Goal: Transaction & Acquisition: Purchase product/service

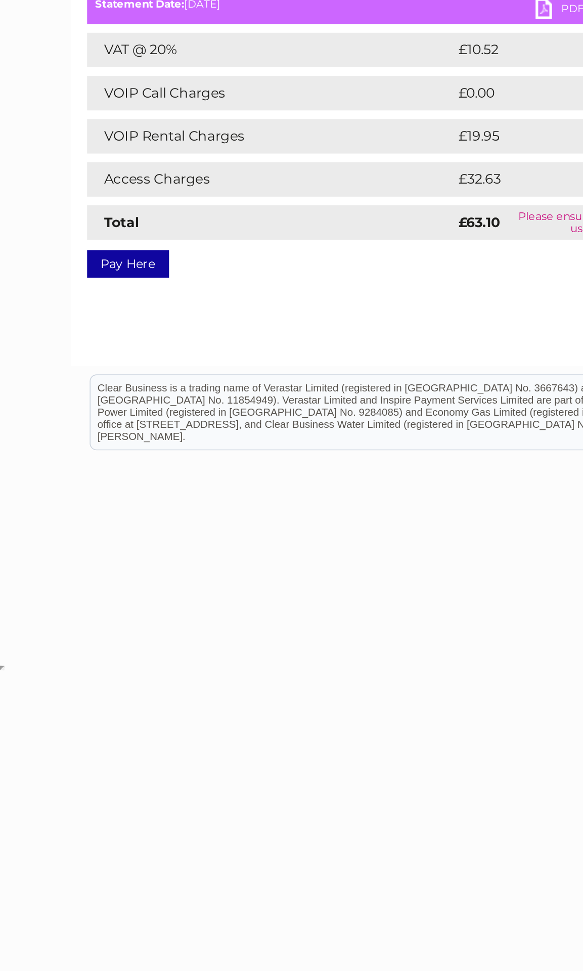
click at [78, 311] on link "Pay Here" at bounding box center [75, 319] width 48 height 16
click at [80, 311] on link "Pay Here" at bounding box center [75, 319] width 48 height 16
click at [74, 311] on link "Pay Here" at bounding box center [75, 319] width 48 height 16
click at [65, 311] on link "Pay Here" at bounding box center [75, 319] width 48 height 16
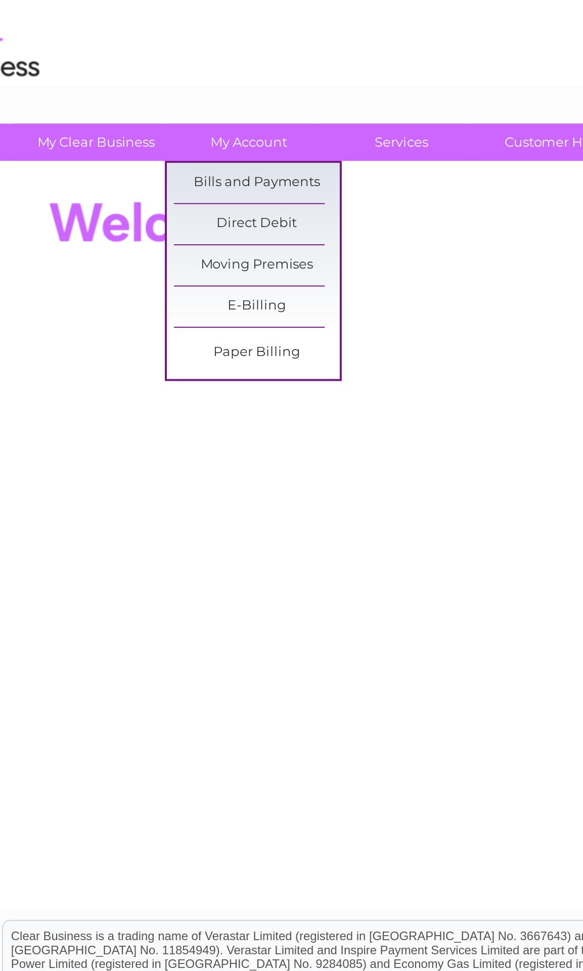
click at [148, 96] on link "Bills and Payments" at bounding box center [180, 106] width 83 height 20
click at [143, 96] on link "Bills and Payments" at bounding box center [180, 106] width 83 height 20
click at [147, 96] on link "Bills and Payments" at bounding box center [180, 106] width 83 height 20
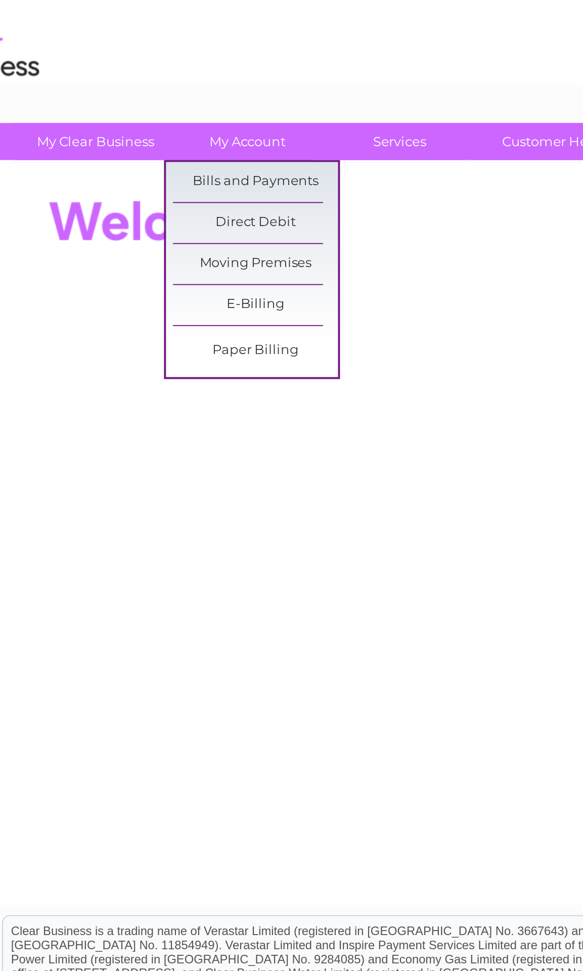
click at [139, 96] on link "Bills and Payments" at bounding box center [180, 106] width 83 height 20
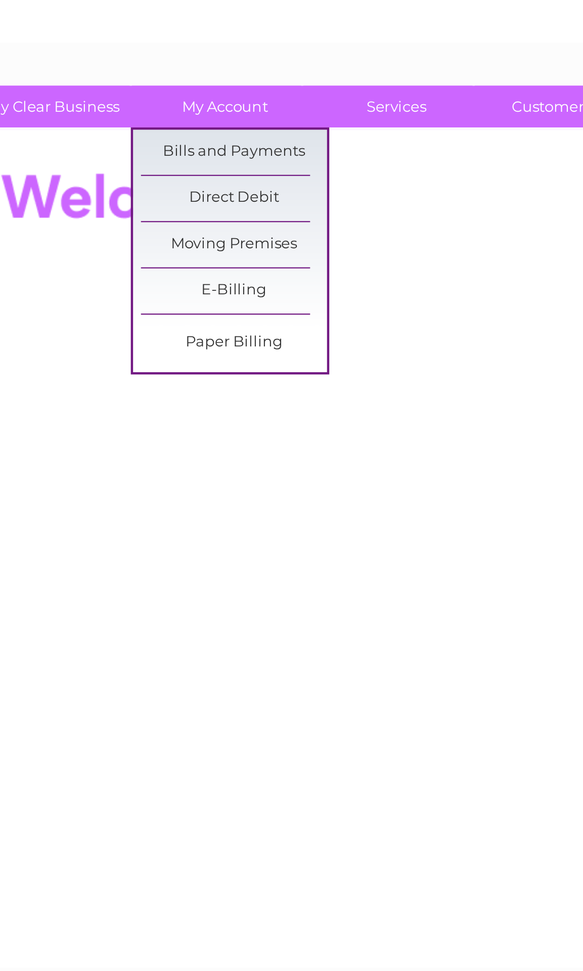
click at [139, 96] on link "Bills and Payments" at bounding box center [180, 106] width 83 height 20
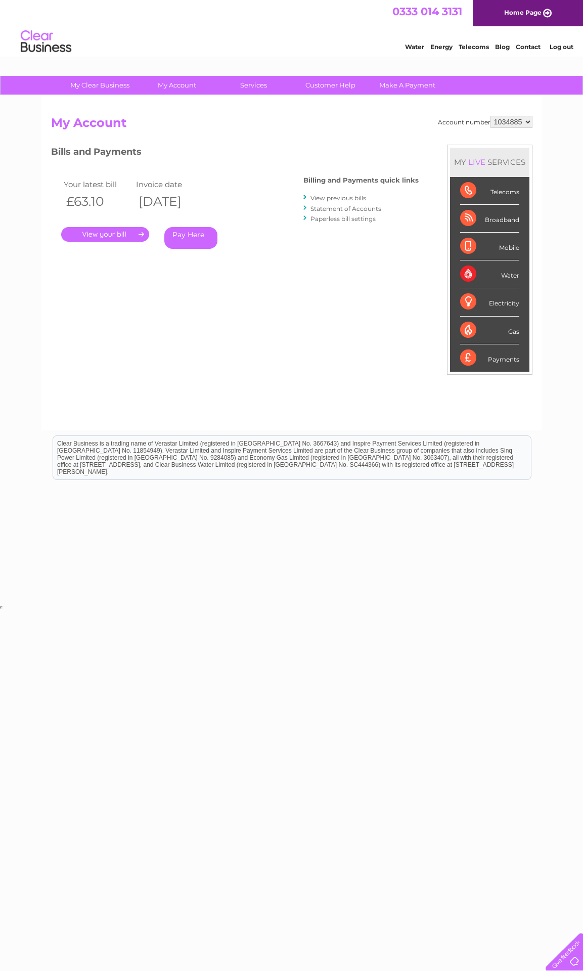
click at [203, 234] on link "Pay Here" at bounding box center [190, 238] width 53 height 22
click at [472, 136] on div "Account number 1034885 My Account MY LIVE SERVICES Telecoms Broadband Mobile Wa…" at bounding box center [292, 268] width 482 height 305
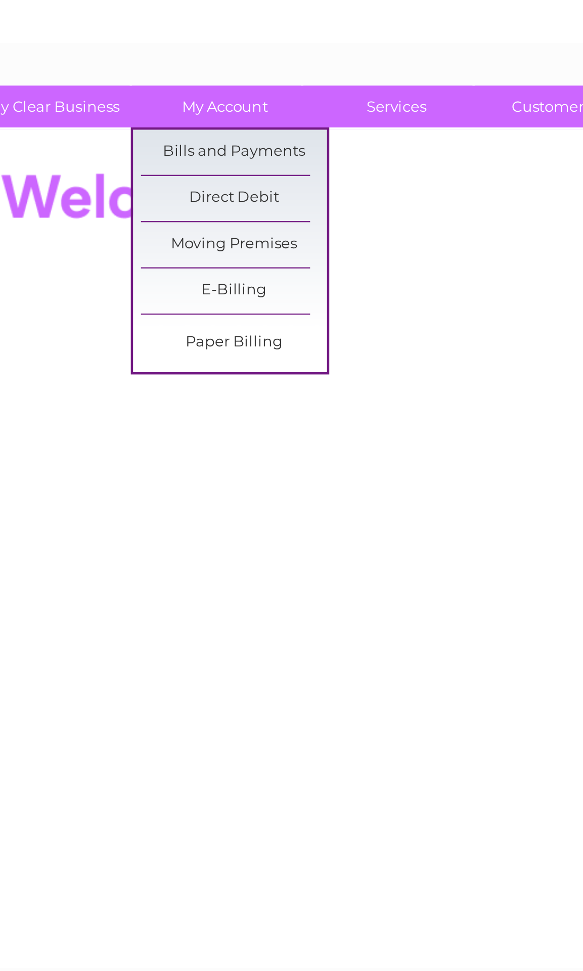
click at [139, 96] on link "Bills and Payments" at bounding box center [180, 106] width 83 height 20
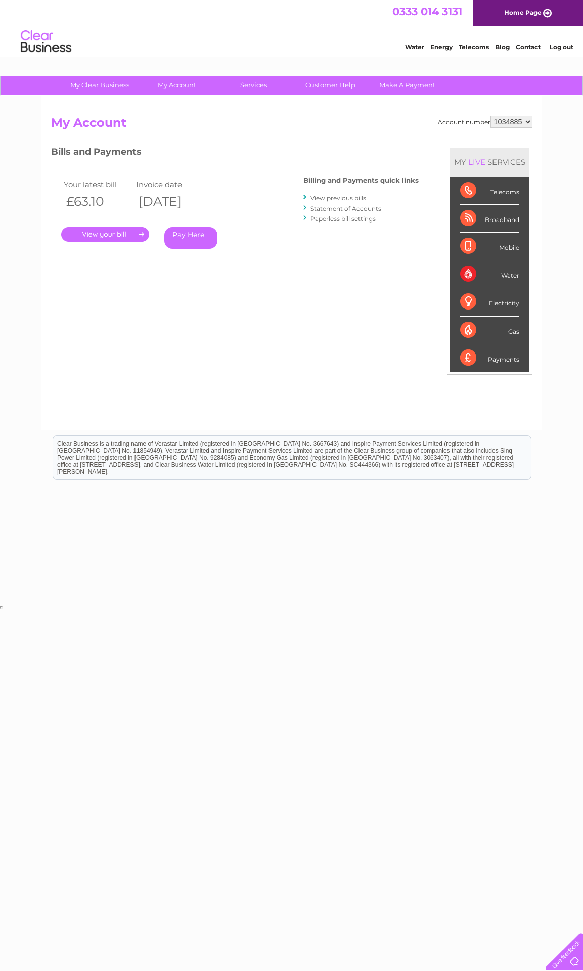
click at [113, 240] on link "." at bounding box center [105, 234] width 88 height 15
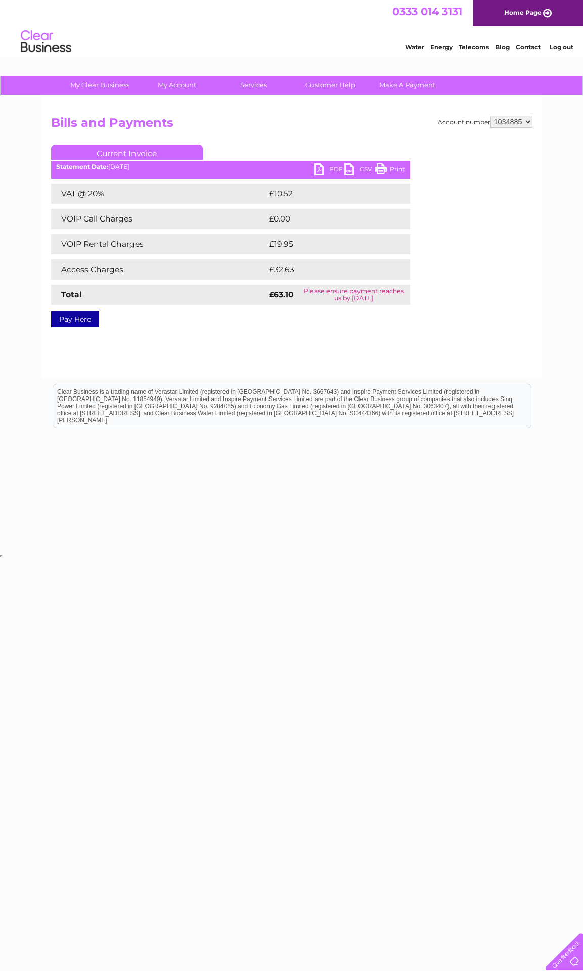
click at [85, 323] on link "Pay Here" at bounding box center [75, 319] width 48 height 16
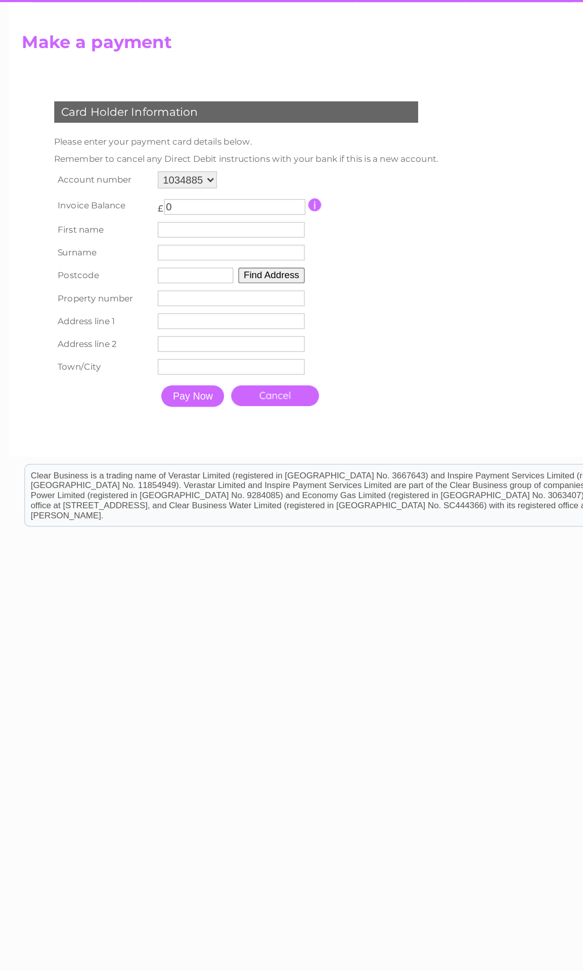
click at [153, 234] on input "0" at bounding box center [202, 239] width 100 height 11
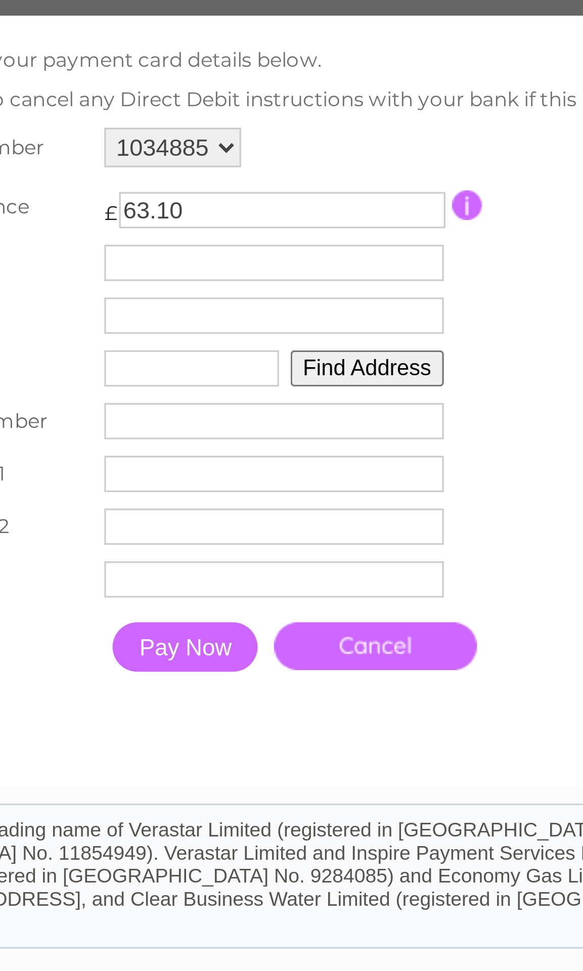
type input "63.10"
click at [147, 250] on input "text" at bounding box center [199, 255] width 104 height 11
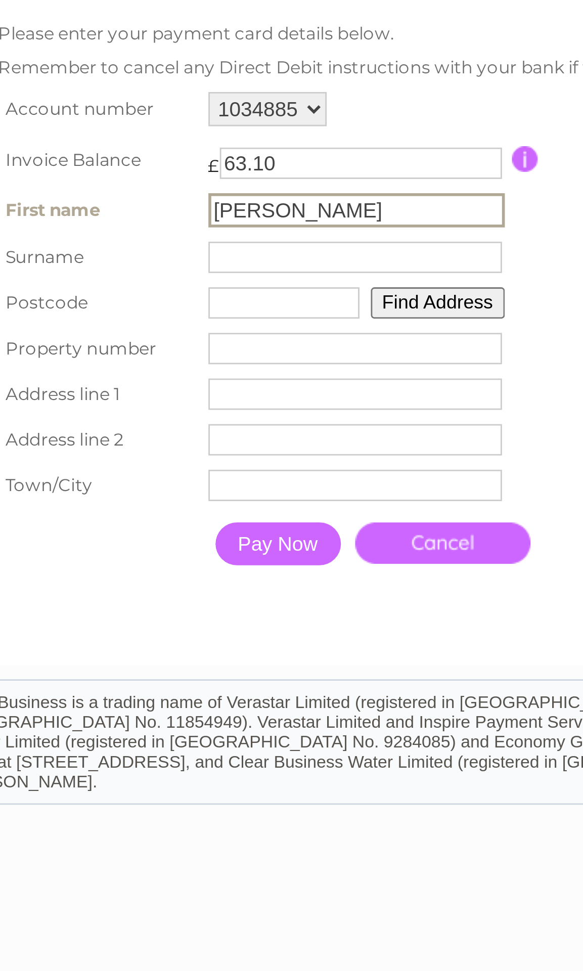
type input "Jayne"
click at [148, 268] on input "text" at bounding box center [200, 273] width 104 height 11
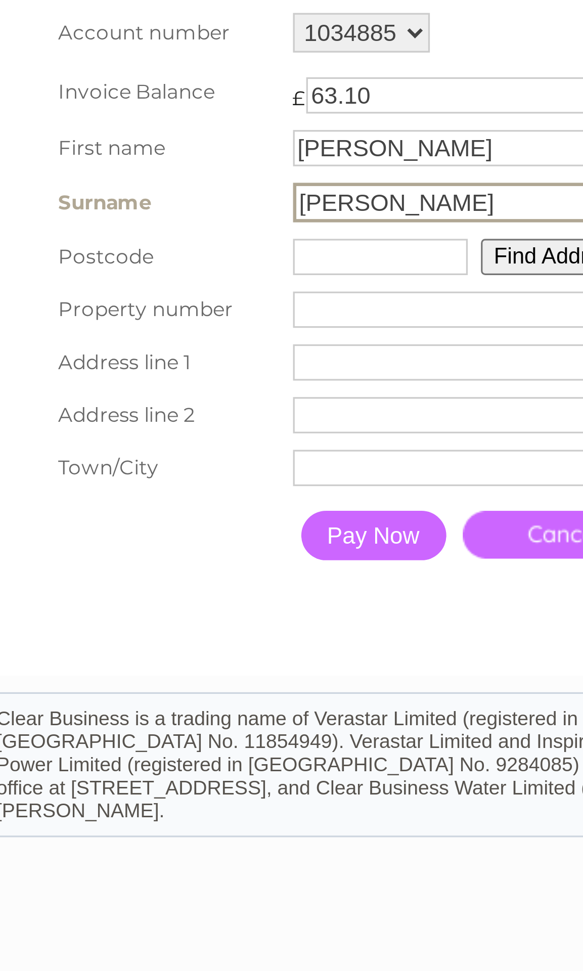
type input "Nelson"
click at [206, 284] on button "Find Address" at bounding box center [230, 289] width 48 height 11
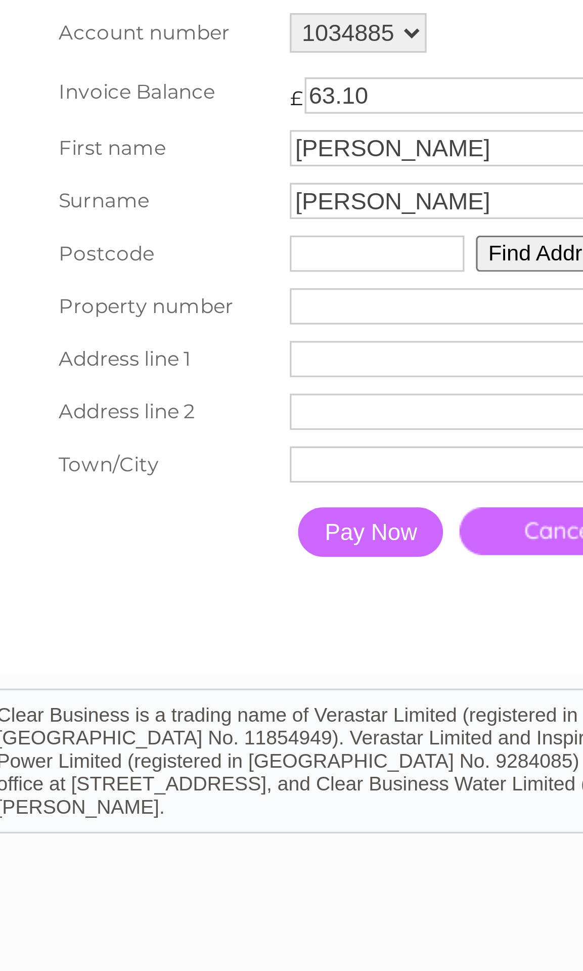
click at [147, 283] on input "text" at bounding box center [174, 288] width 54 height 11
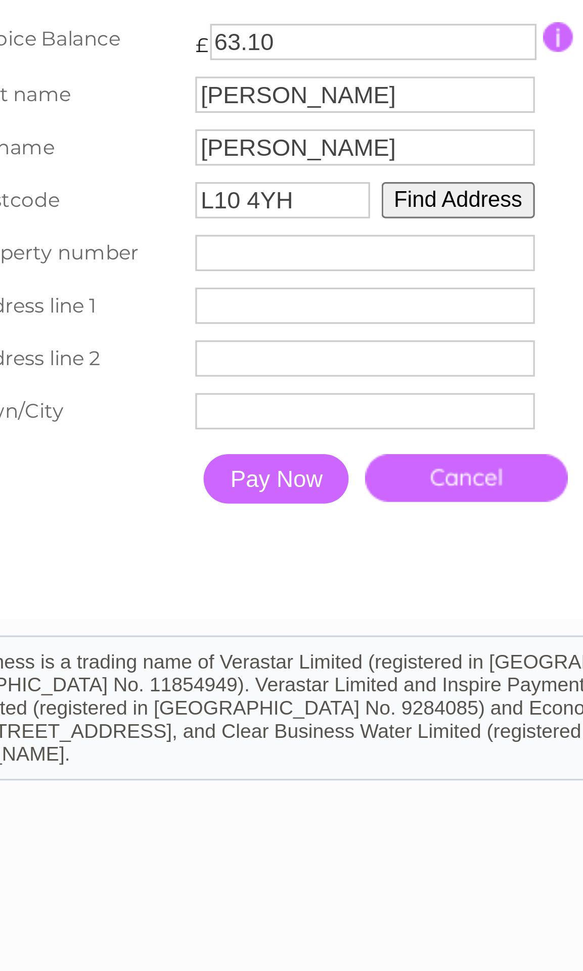
type input "L10 4YH"
click at [204, 283] on button "Find Address" at bounding box center [228, 288] width 48 height 11
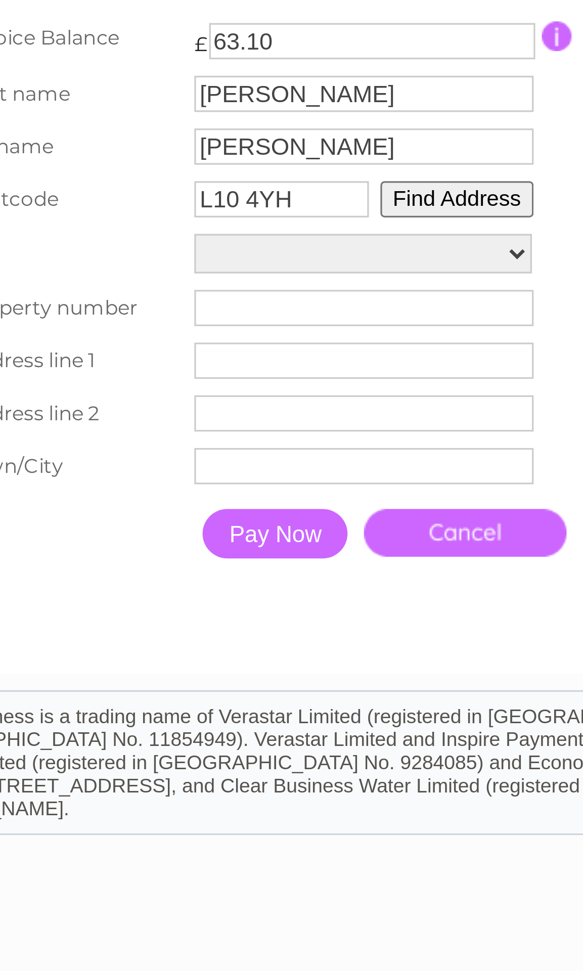
click at [161, 299] on select "Street Record, Denise Road 1, Denise Road 2, Denise Road 3, Denise Road 4, Deni…" at bounding box center [199, 305] width 104 height 12
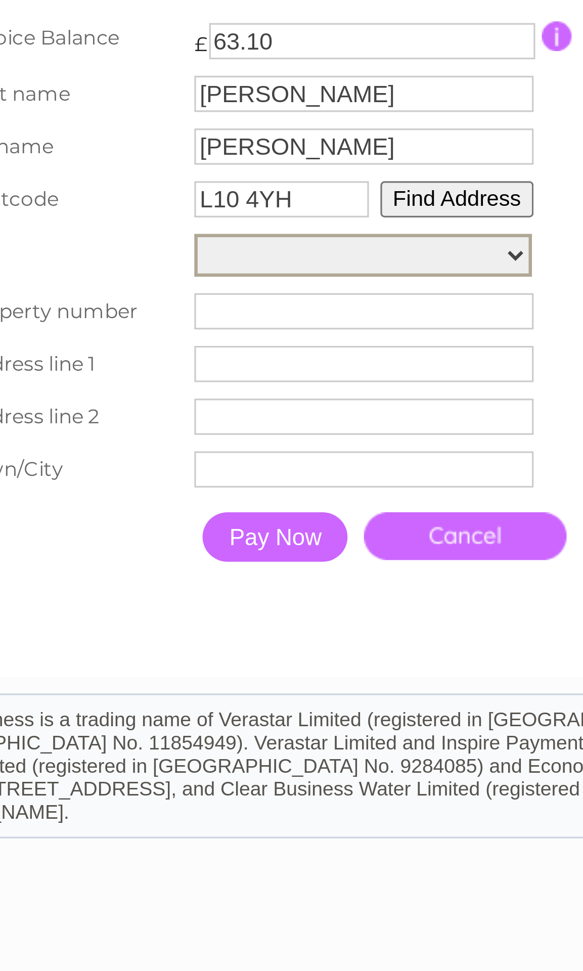
select select "21,Denise Road,,Liverpool"
type input "21"
type input "Denise Road"
type input "Liverpool"
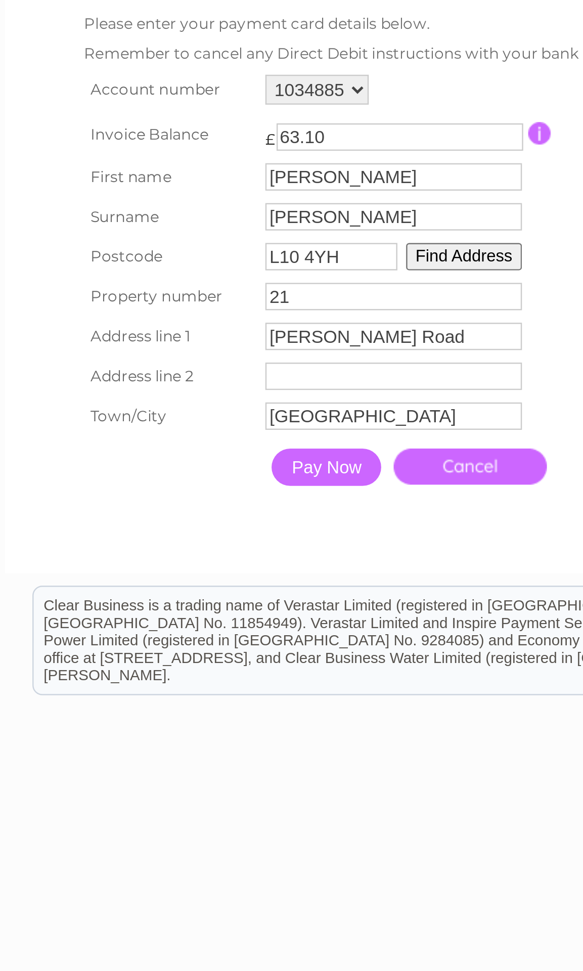
click at [150, 366] on input "Pay Now" at bounding box center [172, 373] width 45 height 15
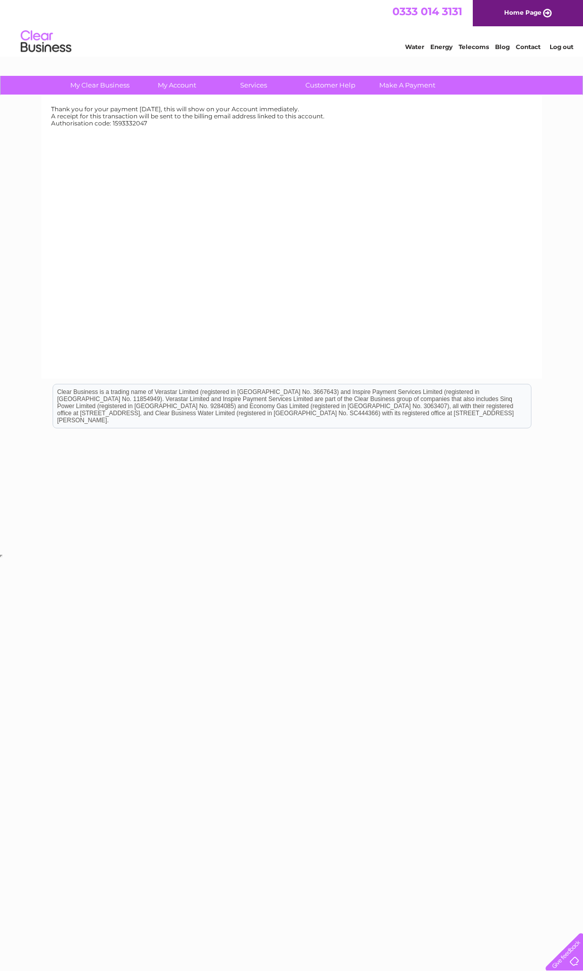
click at [561, 46] on link "Log out" at bounding box center [562, 47] width 24 height 8
